Goal: Information Seeking & Learning: Learn about a topic

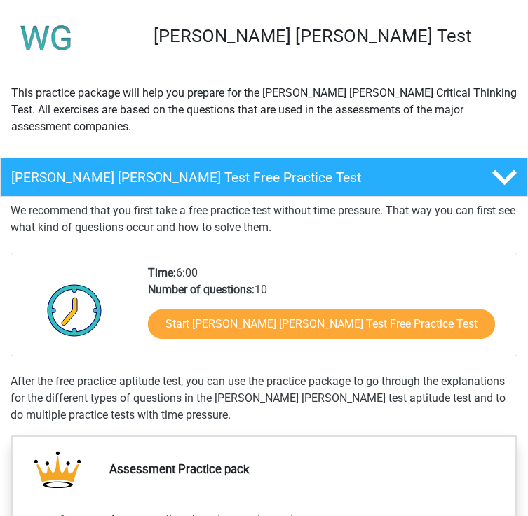
scroll to position [90, 0]
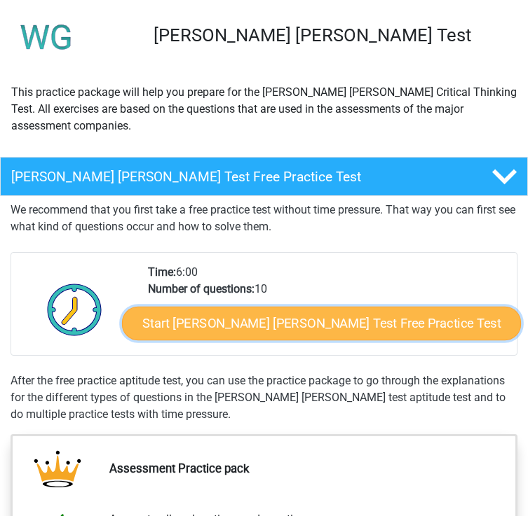
click at [200, 307] on link "Start Watson Glaser Test Free Practice Test" at bounding box center [321, 324] width 399 height 34
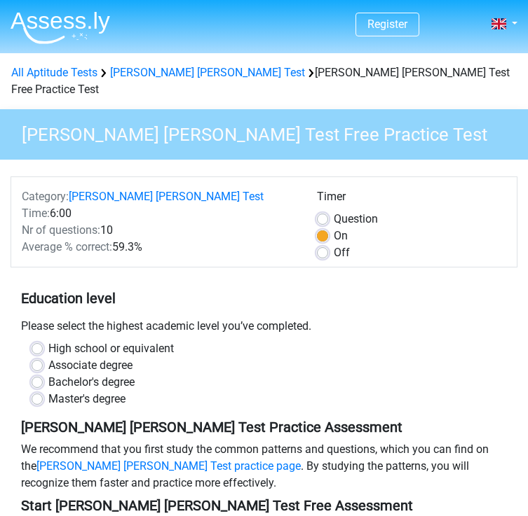
click at [115, 391] on label "Master's degree" at bounding box center [86, 399] width 77 height 17
click at [43, 391] on input "Master's degree" at bounding box center [37, 398] width 11 height 14
radio input "true"
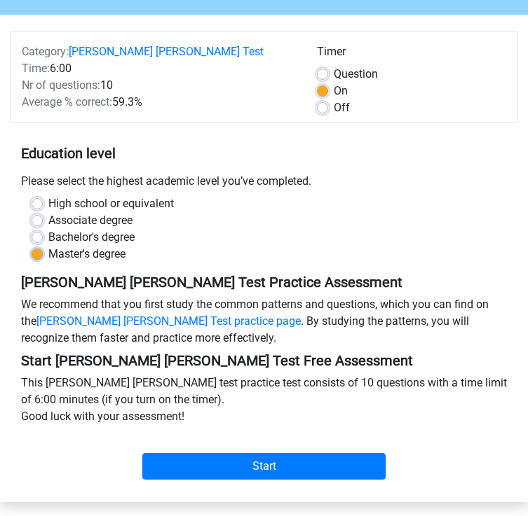
scroll to position [185, 0]
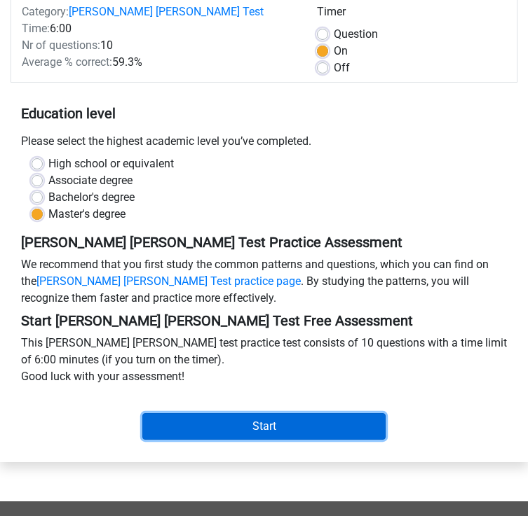
click at [171, 416] on input "Start" at bounding box center [263, 426] width 243 height 27
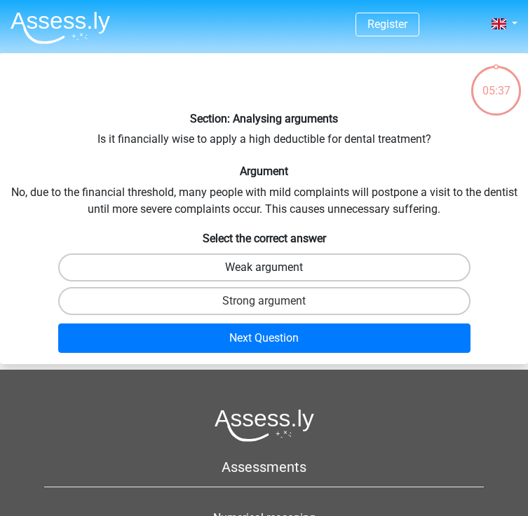
click at [338, 274] on label "Weak argument" at bounding box center [264, 268] width 412 height 28
click at [273, 274] on input "Weak argument" at bounding box center [268, 272] width 9 height 9
radio input "true"
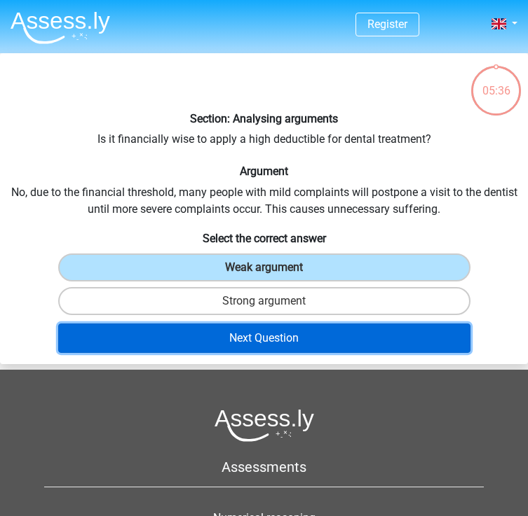
click at [312, 342] on button "Next Question" at bounding box center [264, 338] width 412 height 29
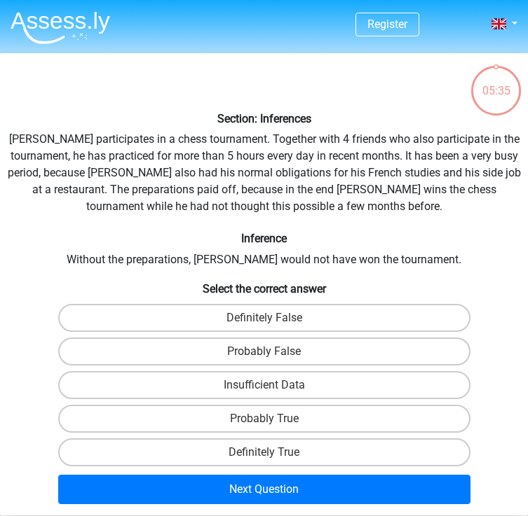
scroll to position [53, 0]
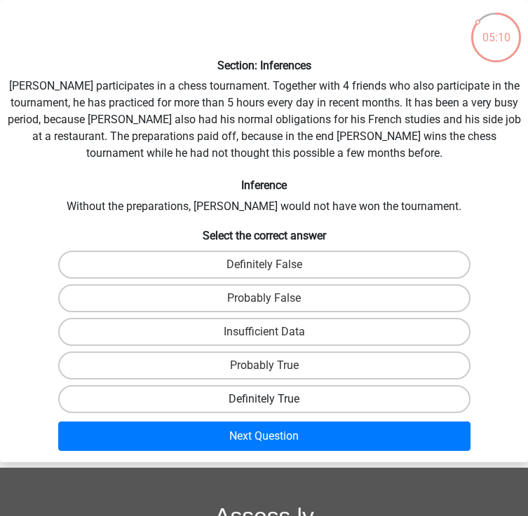
click at [283, 397] on label "Definitely True" at bounding box center [264, 399] width 412 height 28
click at [273, 399] on input "Definitely True" at bounding box center [268, 403] width 9 height 9
radio input "true"
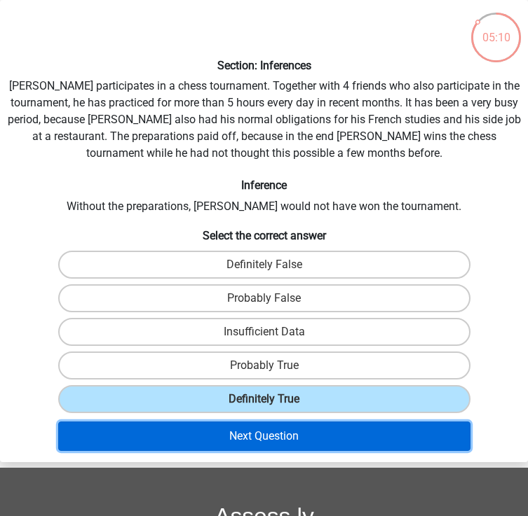
click at [268, 445] on button "Next Question" at bounding box center [264, 436] width 412 height 29
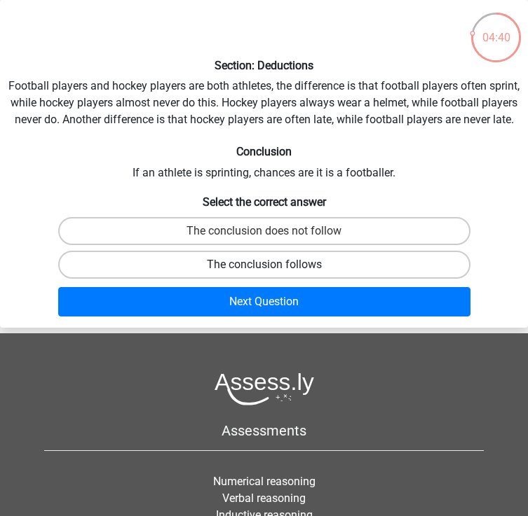
click at [343, 266] on label "The conclusion follows" at bounding box center [264, 265] width 412 height 28
click at [273, 266] on input "The conclusion follows" at bounding box center [268, 269] width 9 height 9
radio input "true"
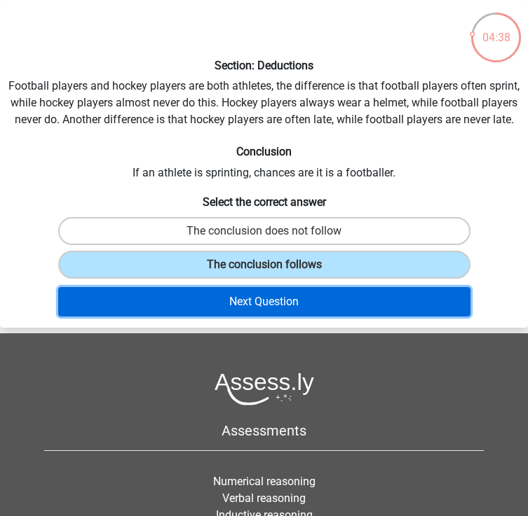
click at [328, 303] on button "Next Question" at bounding box center [264, 301] width 412 height 29
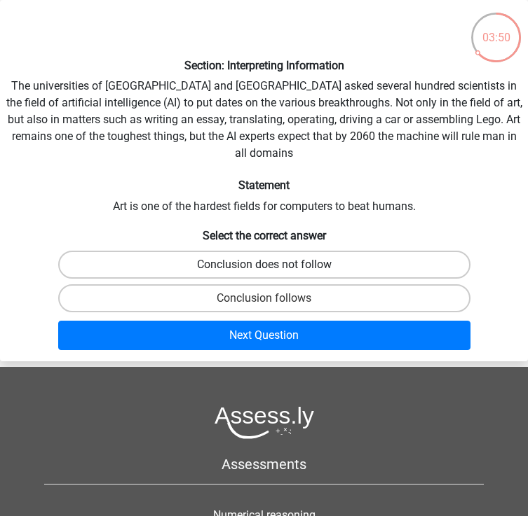
click at [366, 251] on label "Conclusion does not follow" at bounding box center [264, 265] width 412 height 28
click at [273, 265] on input "Conclusion does not follow" at bounding box center [268, 269] width 9 height 9
radio input "true"
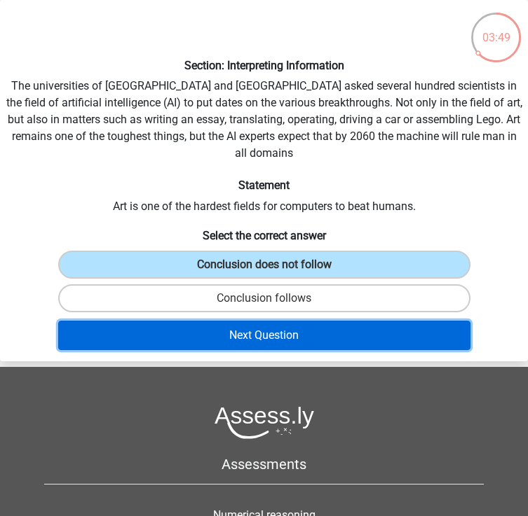
click at [336, 321] on button "Next Question" at bounding box center [264, 335] width 412 height 29
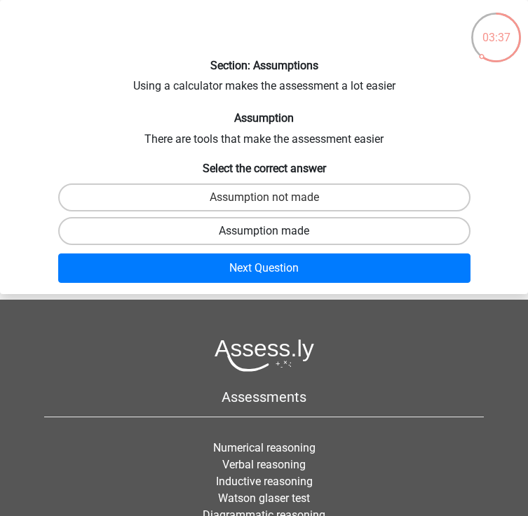
click at [350, 226] on label "Assumption made" at bounding box center [264, 231] width 412 height 28
click at [273, 231] on input "Assumption made" at bounding box center [268, 235] width 9 height 9
radio input "true"
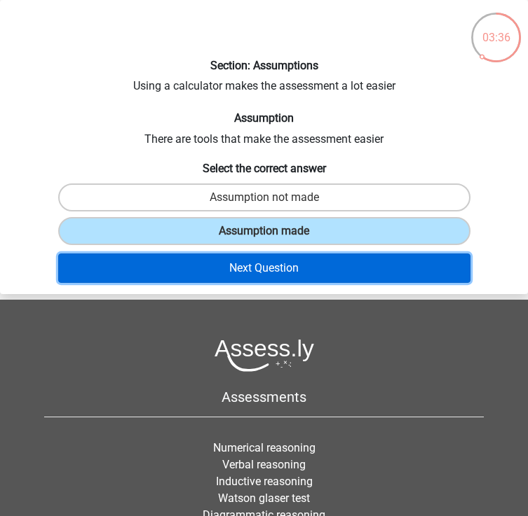
click at [340, 268] on button "Next Question" at bounding box center [264, 268] width 412 height 29
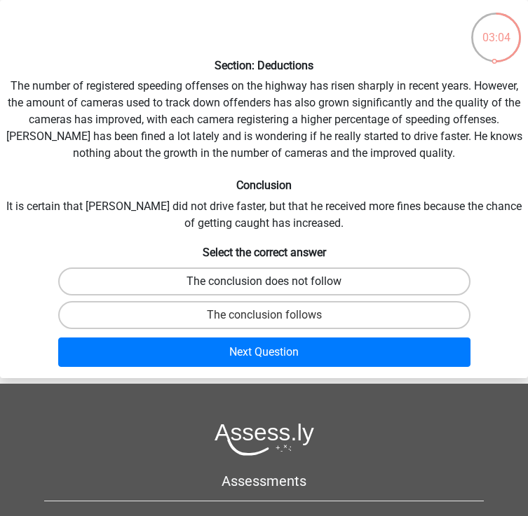
click at [303, 287] on label "The conclusion does not follow" at bounding box center [264, 282] width 412 height 28
click at [273, 287] on input "The conclusion does not follow" at bounding box center [268, 286] width 9 height 9
radio input "true"
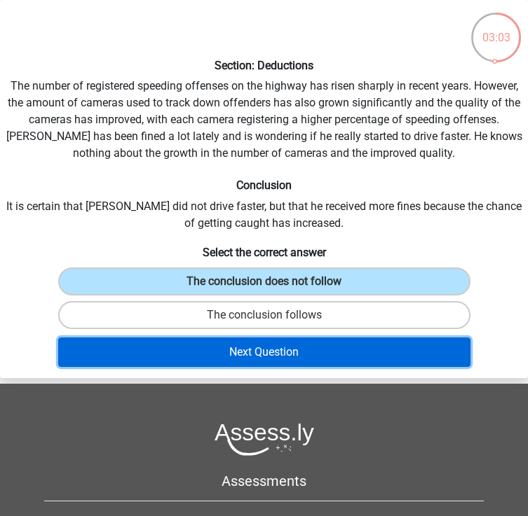
click at [278, 364] on button "Next Question" at bounding box center [264, 352] width 412 height 29
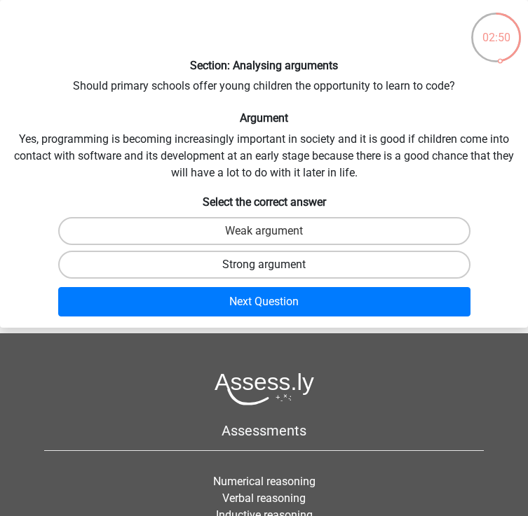
click at [331, 265] on label "Strong argument" at bounding box center [264, 265] width 412 height 28
click at [273, 265] on input "Strong argument" at bounding box center [268, 269] width 9 height 9
radio input "true"
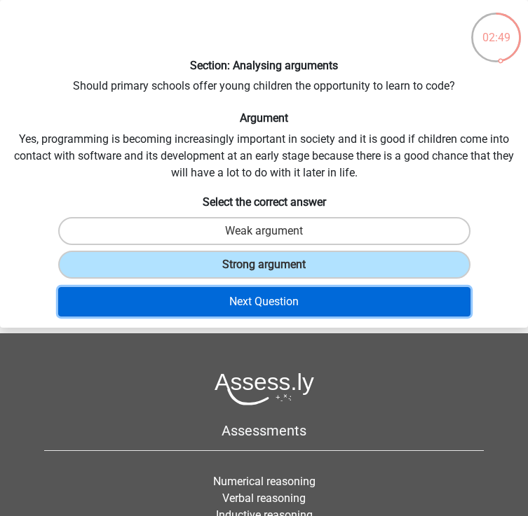
click at [327, 303] on button "Next Question" at bounding box center [264, 301] width 412 height 29
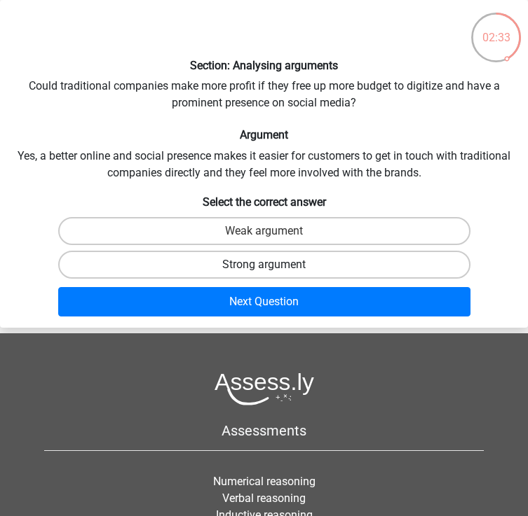
click at [305, 255] on label "Strong argument" at bounding box center [264, 265] width 412 height 28
click at [273, 265] on input "Strong argument" at bounding box center [268, 269] width 9 height 9
radio input "true"
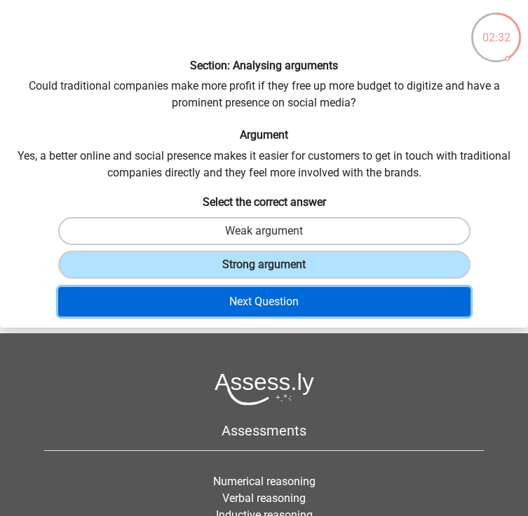
click at [296, 310] on button "Next Question" at bounding box center [264, 301] width 412 height 29
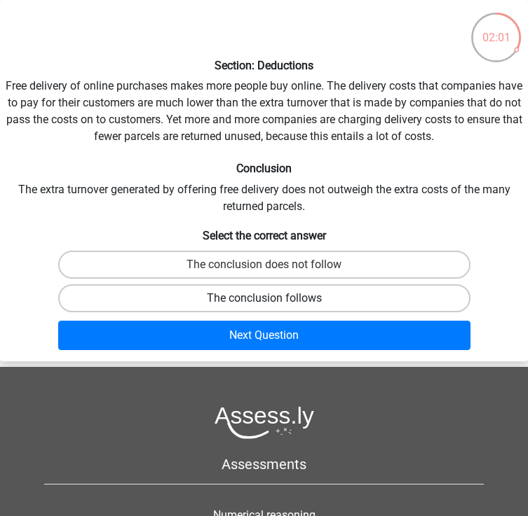
click at [243, 299] on label "The conclusion follows" at bounding box center [264, 298] width 412 height 28
click at [264, 299] on input "The conclusion follows" at bounding box center [268, 302] width 9 height 9
radio input "true"
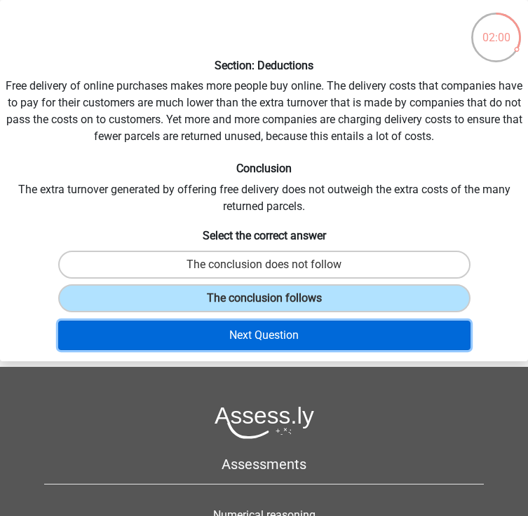
click at [237, 334] on button "Next Question" at bounding box center [264, 335] width 412 height 29
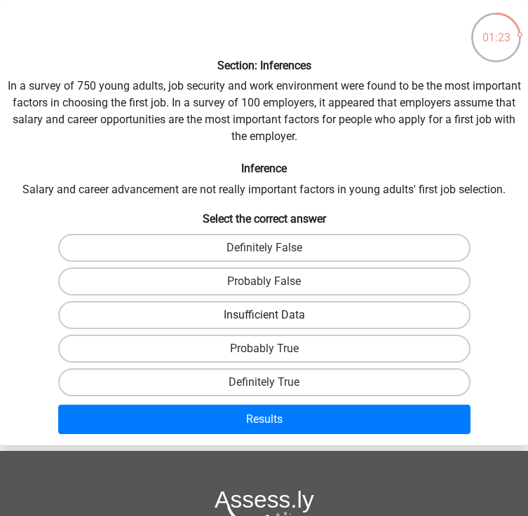
click at [220, 316] on label "Insufficient Data" at bounding box center [264, 315] width 412 height 28
click at [264, 316] on input "Insufficient Data" at bounding box center [268, 319] width 9 height 9
radio input "true"
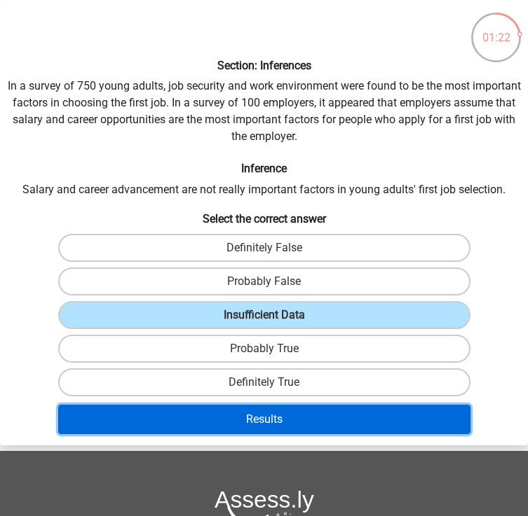
click at [227, 418] on button "Results" at bounding box center [264, 419] width 412 height 29
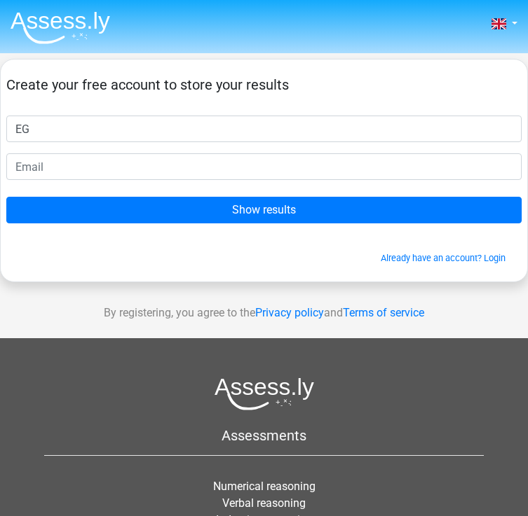
type input "EG"
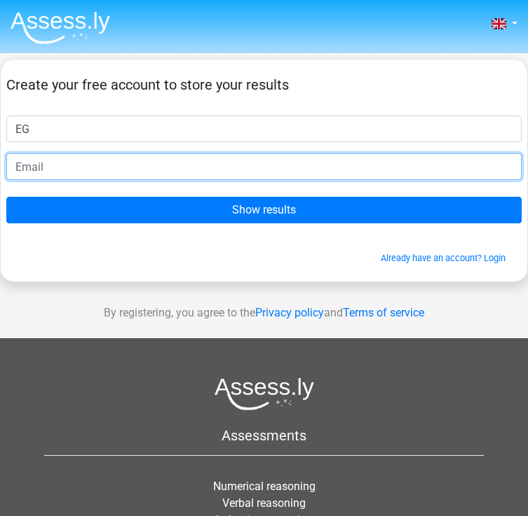
click at [145, 164] on input "email" at bounding box center [263, 166] width 515 height 27
type input "elizabeth@graanted.com"
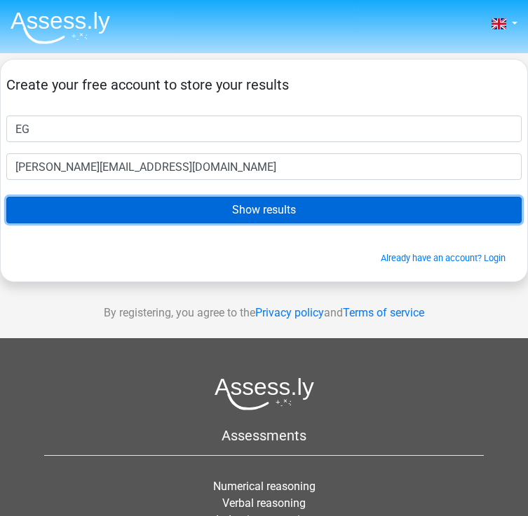
click at [144, 207] on input "Show results" at bounding box center [263, 210] width 515 height 27
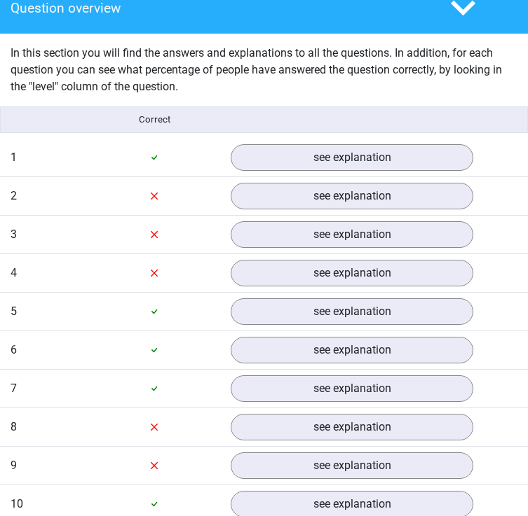
scroll to position [1108, 0]
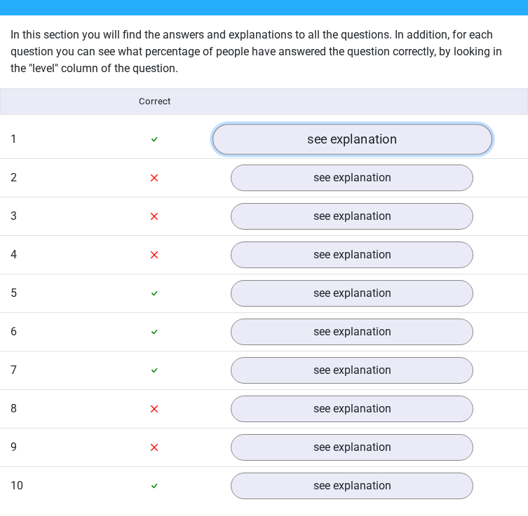
click at [302, 144] on link "see explanation" at bounding box center [351, 139] width 279 height 31
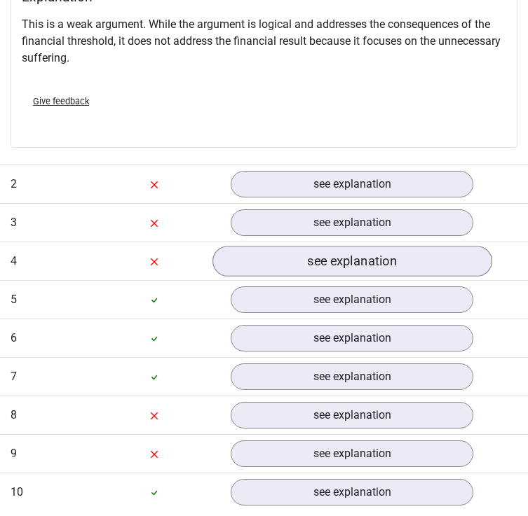
scroll to position [1482, 0]
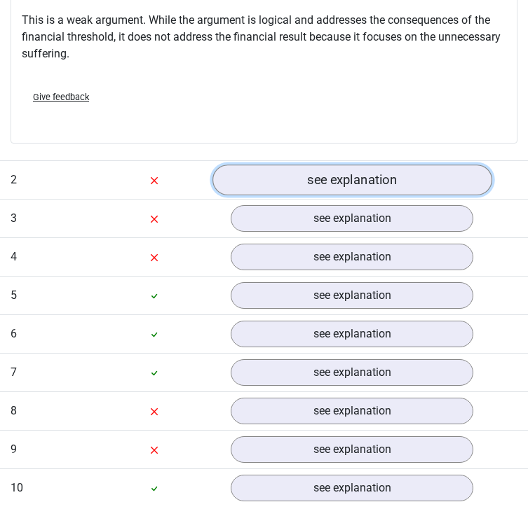
click at [350, 181] on link "see explanation" at bounding box center [351, 180] width 279 height 31
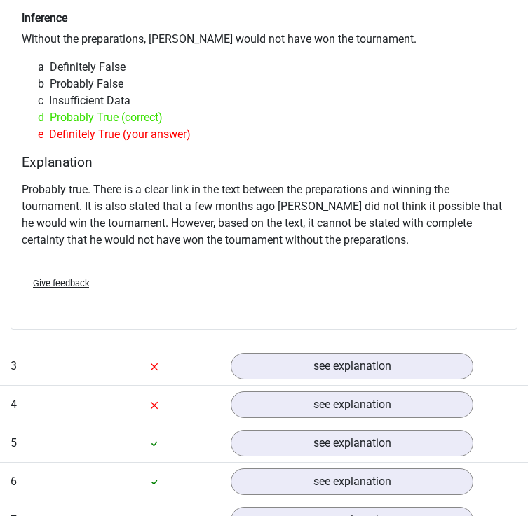
scroll to position [1836, 0]
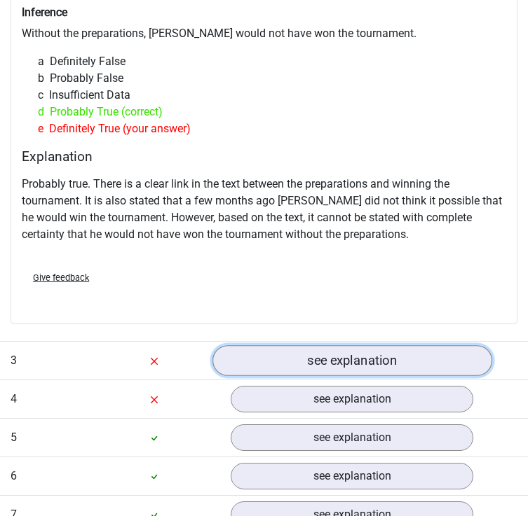
click at [339, 350] on link "see explanation" at bounding box center [351, 360] width 279 height 31
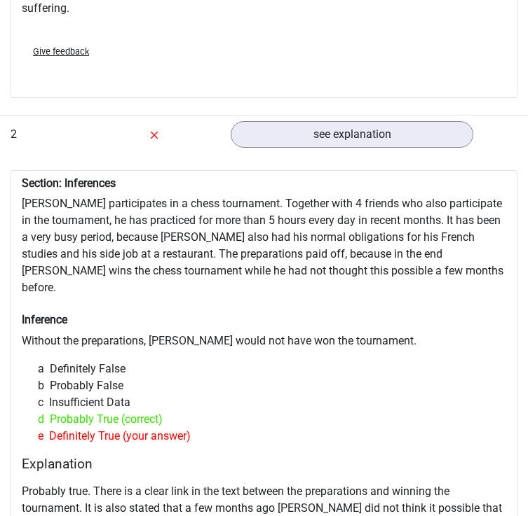
scroll to position [1482, 0]
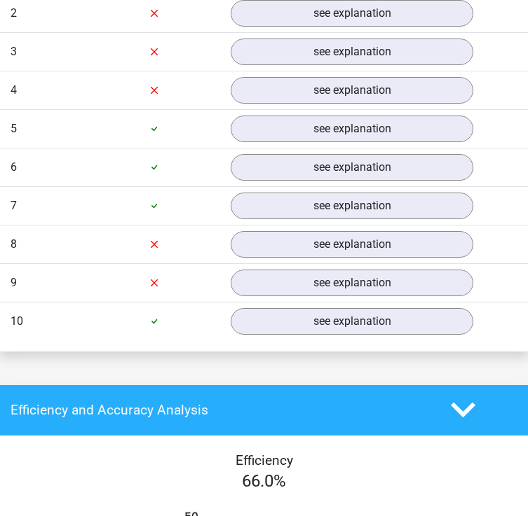
scroll to position [1274, 0]
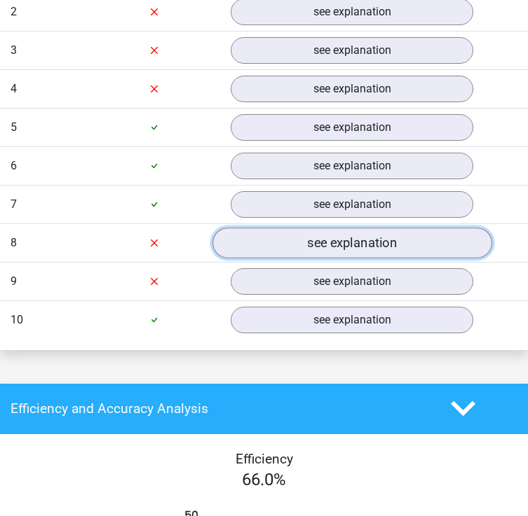
click at [262, 245] on link "see explanation" at bounding box center [351, 243] width 279 height 31
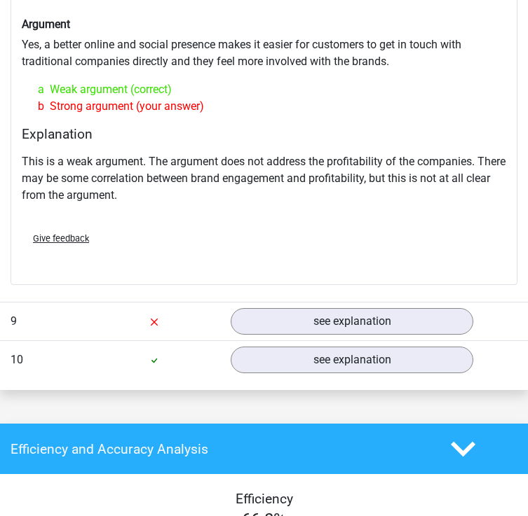
scroll to position [1620, 0]
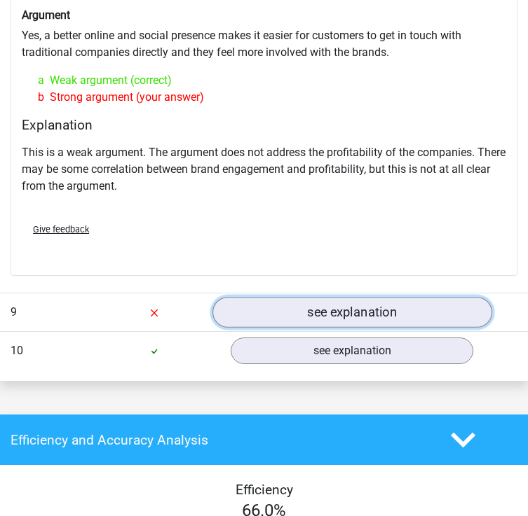
click at [269, 308] on link "see explanation" at bounding box center [351, 312] width 279 height 31
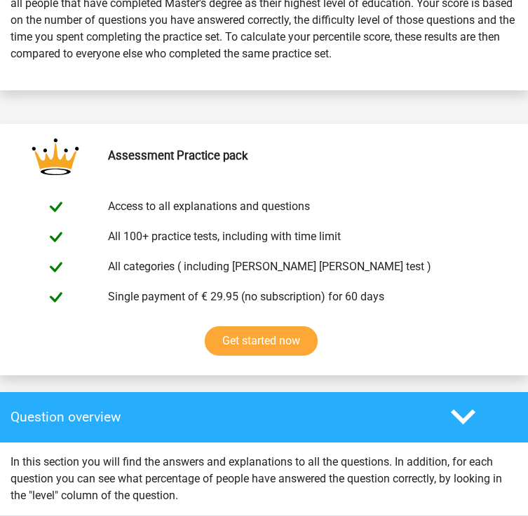
scroll to position [622, 0]
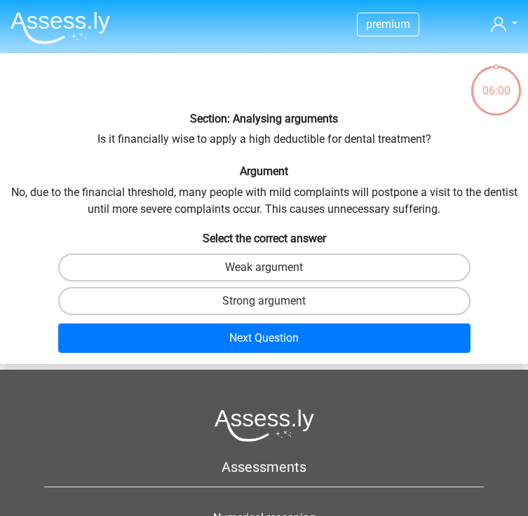
scroll to position [53, 0]
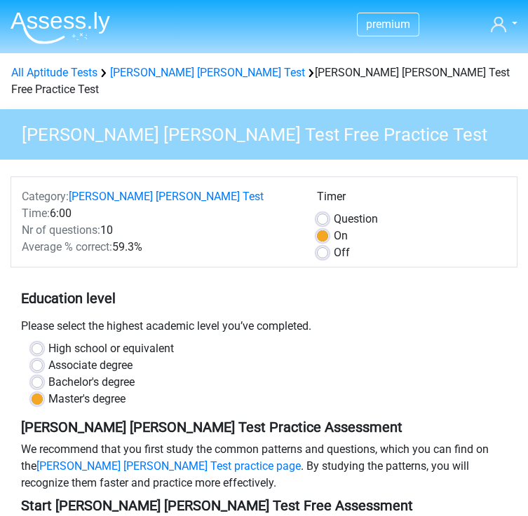
scroll to position [185, 0]
